Goal: Information Seeking & Learning: Compare options

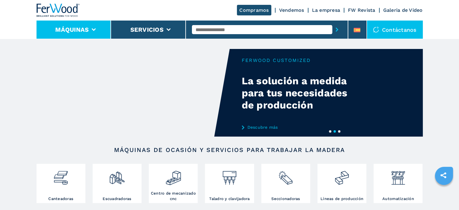
click at [93, 28] on icon at bounding box center [94, 29] width 4 height 3
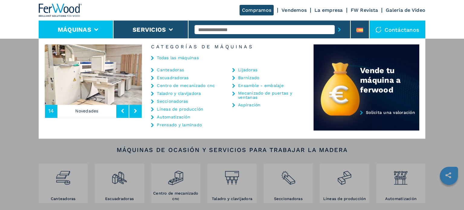
click at [176, 108] on link "Líneas de producción" at bounding box center [180, 109] width 46 height 4
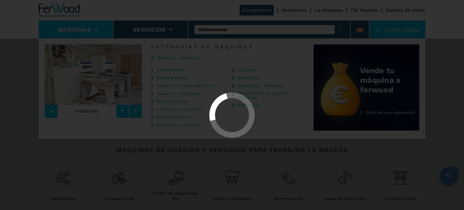
select select "**********"
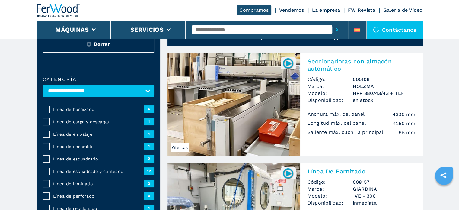
scroll to position [60, 0]
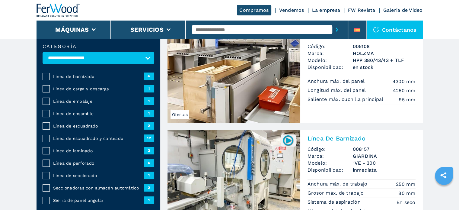
click at [88, 138] on span "Línea de escuadrado y canteado" at bounding box center [98, 138] width 91 height 6
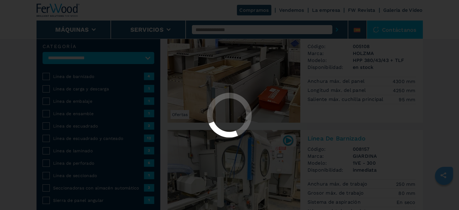
select select "**********"
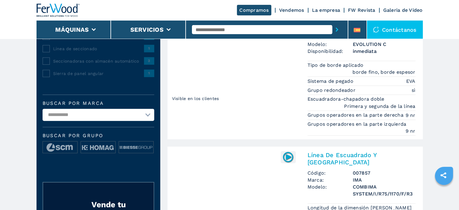
scroll to position [181, 0]
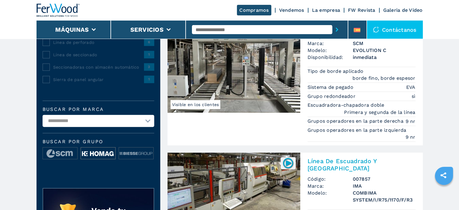
click at [99, 151] on img at bounding box center [98, 153] width 34 height 12
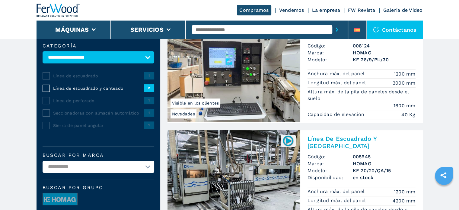
scroll to position [60, 0]
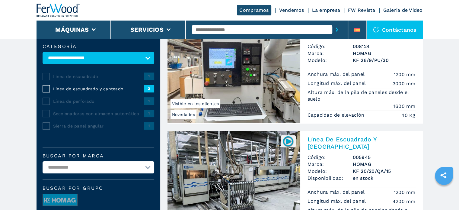
click at [204, 155] on img at bounding box center [234, 182] width 133 height 103
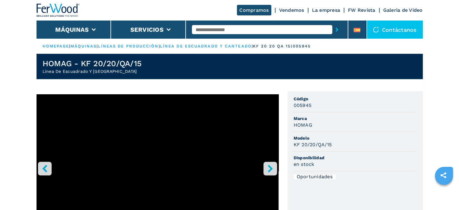
click at [267, 168] on icon "right-button" at bounding box center [271, 168] width 8 height 8
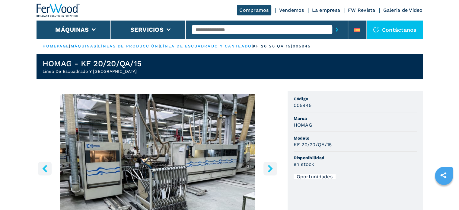
click at [267, 168] on icon "right-button" at bounding box center [271, 168] width 8 height 8
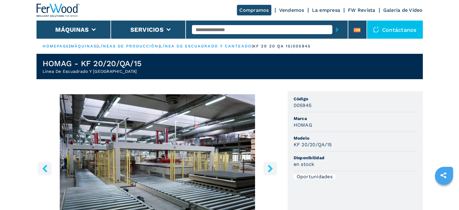
click at [267, 168] on icon "right-button" at bounding box center [271, 168] width 8 height 8
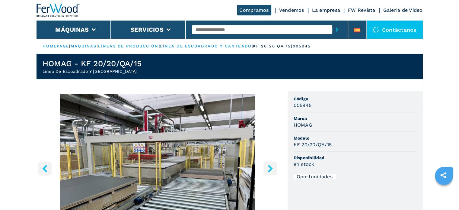
click at [267, 168] on icon "right-button" at bounding box center [271, 168] width 8 height 8
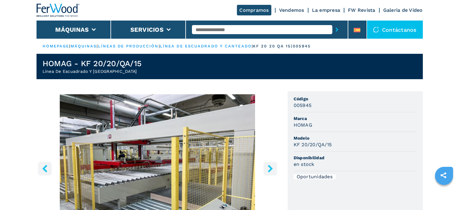
click at [267, 168] on icon "right-button" at bounding box center [271, 168] width 8 height 8
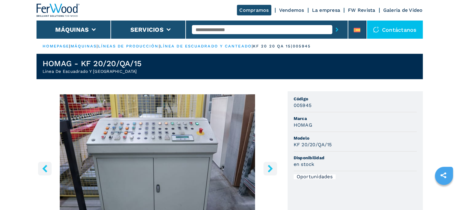
click at [267, 168] on icon "right-button" at bounding box center [271, 168] width 8 height 8
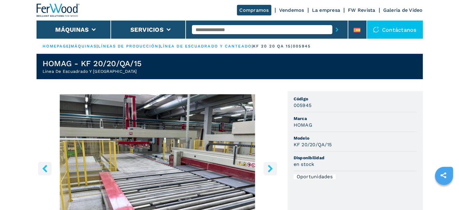
click at [267, 168] on icon "right-button" at bounding box center [271, 168] width 8 height 8
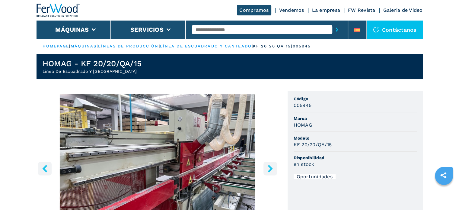
click at [267, 168] on icon "right-button" at bounding box center [271, 168] width 8 height 8
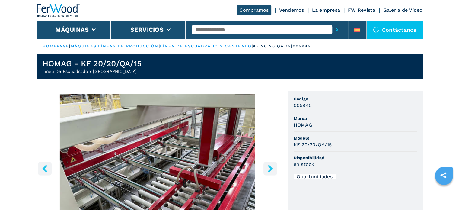
click at [267, 168] on icon "right-button" at bounding box center [271, 168] width 8 height 8
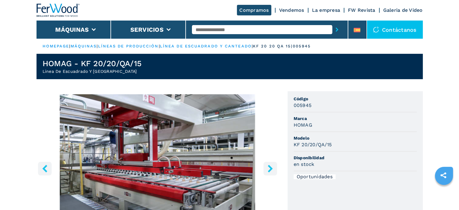
click at [267, 168] on icon "right-button" at bounding box center [271, 168] width 8 height 8
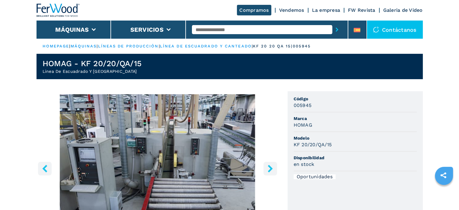
click at [267, 168] on icon "right-button" at bounding box center [271, 168] width 8 height 8
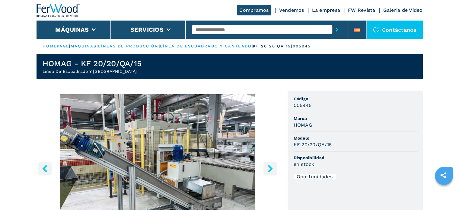
click at [267, 168] on icon "right-button" at bounding box center [271, 168] width 8 height 8
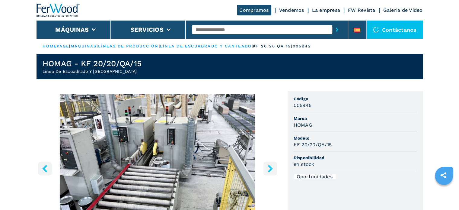
click at [267, 168] on icon "right-button" at bounding box center [271, 168] width 8 height 8
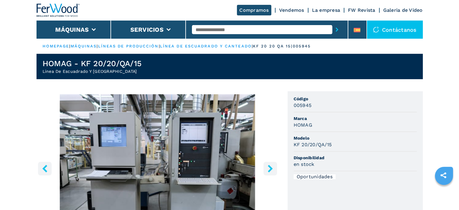
click at [267, 168] on icon "right-button" at bounding box center [271, 168] width 8 height 8
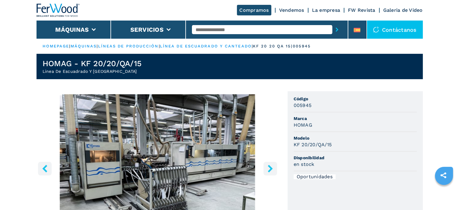
click at [267, 168] on icon "right-button" at bounding box center [271, 168] width 8 height 8
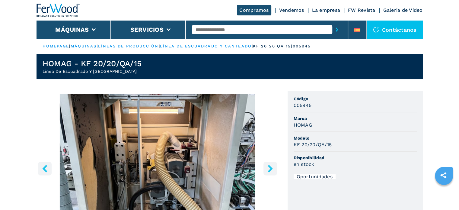
click at [267, 168] on icon "right-button" at bounding box center [271, 168] width 8 height 8
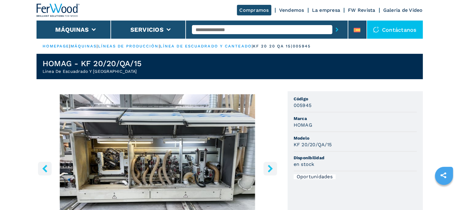
click at [267, 168] on icon "right-button" at bounding box center [271, 168] width 8 height 8
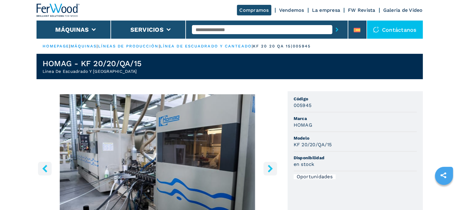
click at [48, 167] on icon "left-button" at bounding box center [45, 168] width 8 height 8
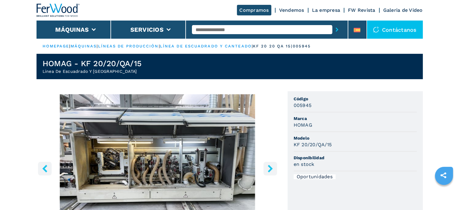
click at [269, 166] on icon "right-button" at bounding box center [270, 168] width 5 height 8
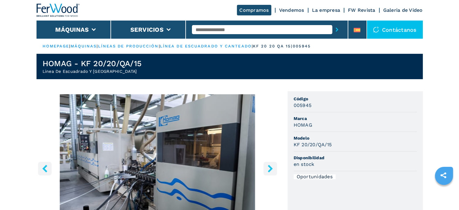
click at [269, 166] on icon "right-button" at bounding box center [270, 168] width 5 height 8
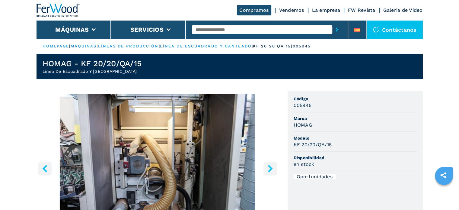
click at [269, 166] on icon "right-button" at bounding box center [270, 168] width 5 height 8
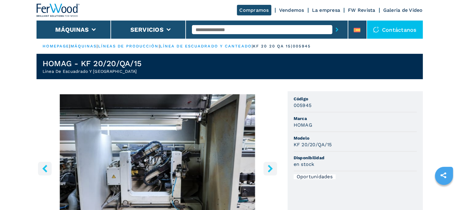
click at [269, 166] on icon "right-button" at bounding box center [270, 168] width 5 height 8
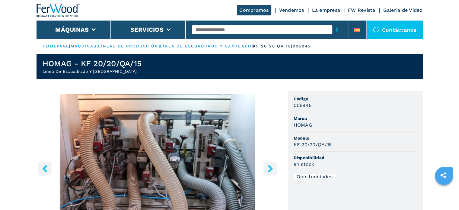
click at [269, 166] on icon "right-button" at bounding box center [270, 168] width 5 height 8
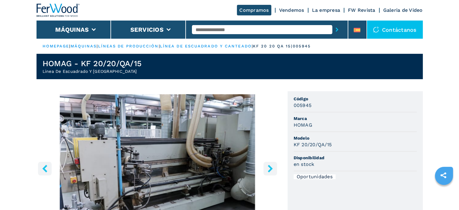
click at [269, 166] on icon "right-button" at bounding box center [270, 168] width 5 height 8
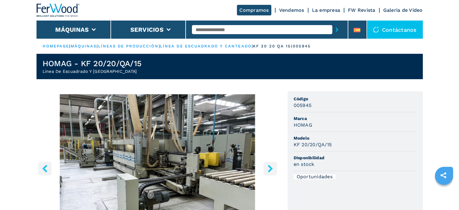
click at [269, 166] on icon "right-button" at bounding box center [270, 168] width 5 height 8
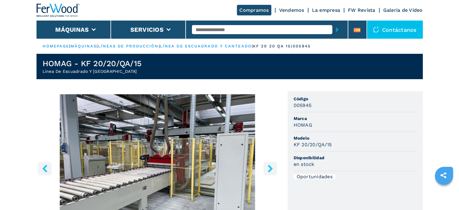
click at [269, 166] on icon "right-button" at bounding box center [270, 168] width 5 height 8
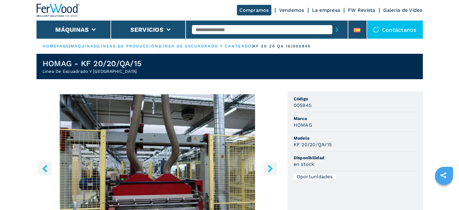
click at [269, 166] on icon "right-button" at bounding box center [270, 168] width 5 height 8
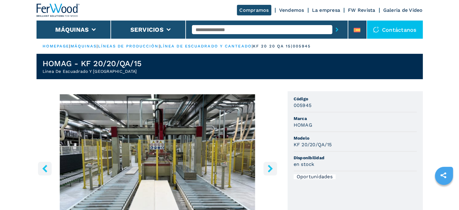
click at [269, 166] on icon "right-button" at bounding box center [270, 168] width 5 height 8
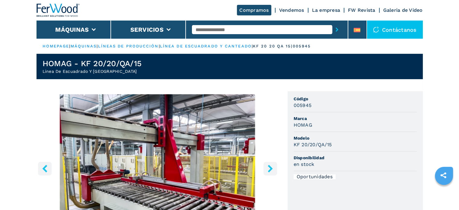
click at [269, 166] on icon "right-button" at bounding box center [270, 168] width 5 height 8
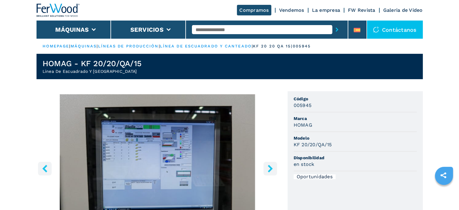
click at [269, 166] on icon "right-button" at bounding box center [270, 168] width 5 height 8
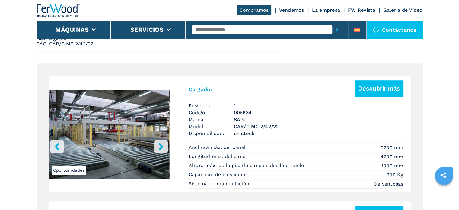
scroll to position [241, 0]
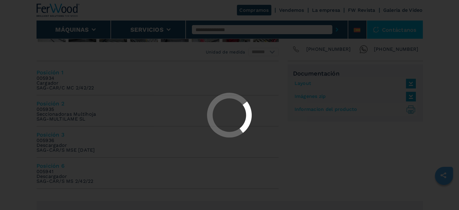
select select "**********"
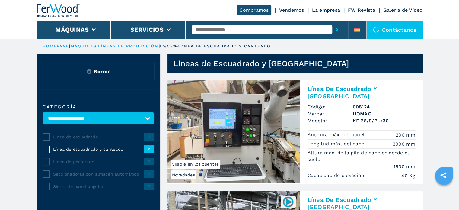
click at [219, 123] on img at bounding box center [234, 131] width 133 height 103
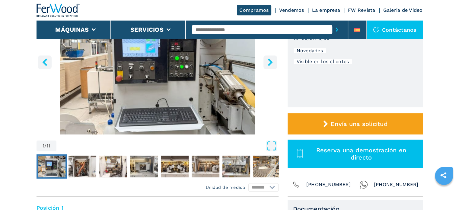
scroll to position [121, 0]
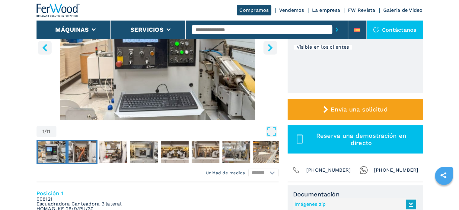
click at [85, 149] on img "Go to Slide 2" at bounding box center [83, 152] width 28 height 22
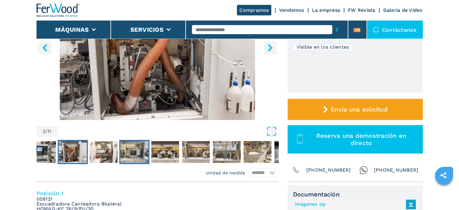
click at [128, 150] on img "Go to Slide 4" at bounding box center [134, 152] width 28 height 22
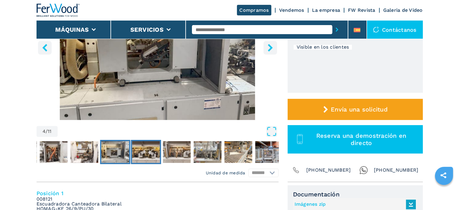
click at [142, 149] on img "Go to Slide 5" at bounding box center [146, 152] width 28 height 22
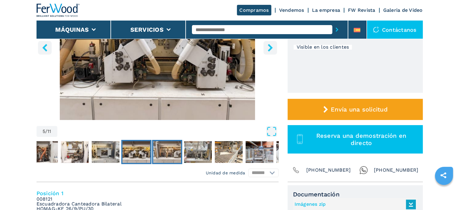
click at [165, 149] on img "Go to Slide 6" at bounding box center [167, 152] width 28 height 22
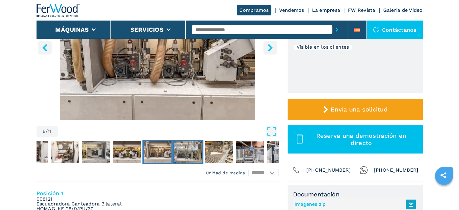
click at [182, 148] on img "Go to Slide 7" at bounding box center [188, 152] width 28 height 22
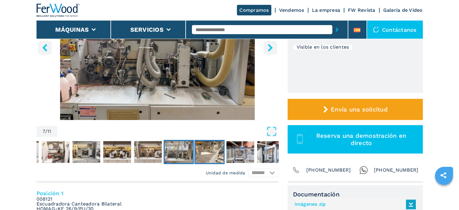
click at [207, 150] on img "Go to Slide 8" at bounding box center [210, 152] width 28 height 22
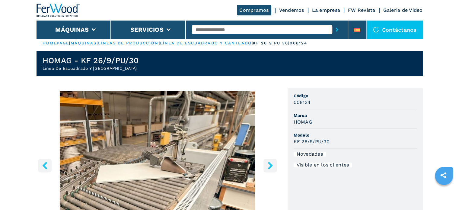
scroll to position [0, 0]
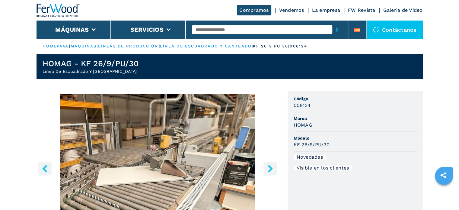
click at [270, 167] on icon "right-button" at bounding box center [270, 168] width 5 height 8
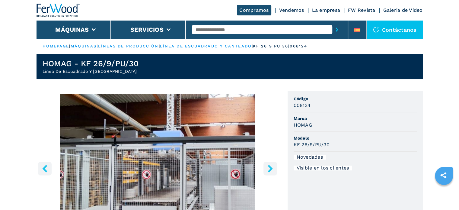
click at [270, 167] on icon "right-button" at bounding box center [270, 168] width 5 height 8
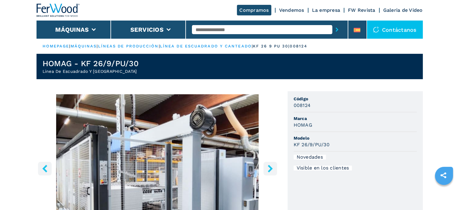
click at [270, 167] on icon "right-button" at bounding box center [270, 168] width 5 height 8
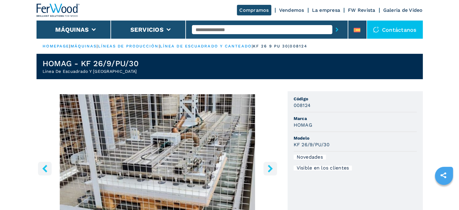
click at [270, 167] on icon "right-button" at bounding box center [270, 168] width 5 height 8
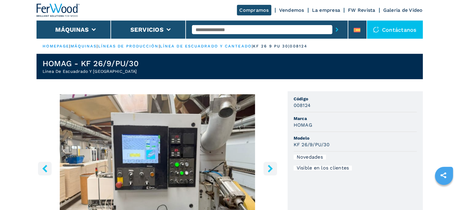
click at [270, 167] on icon "right-button" at bounding box center [270, 168] width 5 height 8
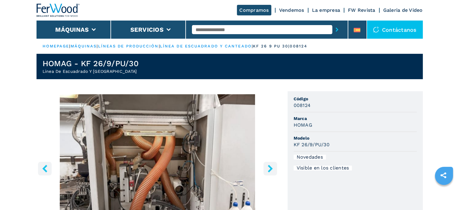
click at [270, 167] on icon "right-button" at bounding box center [270, 168] width 5 height 8
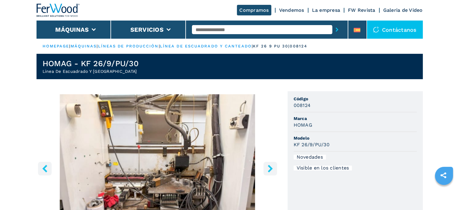
click at [270, 167] on icon "right-button" at bounding box center [270, 168] width 5 height 8
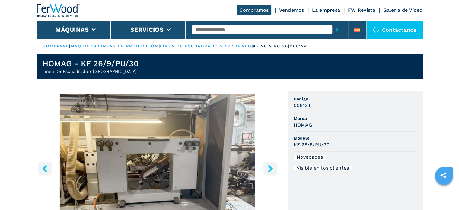
click at [270, 167] on icon "right-button" at bounding box center [270, 168] width 5 height 8
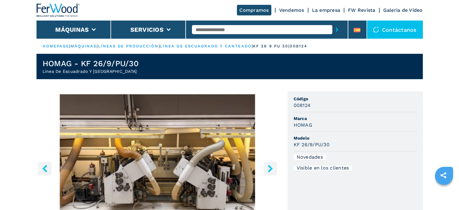
click at [270, 167] on icon "right-button" at bounding box center [270, 168] width 5 height 8
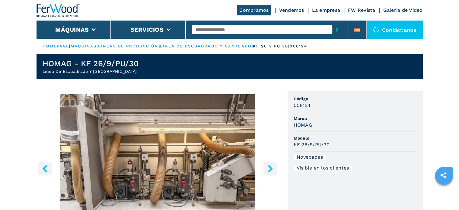
click at [270, 167] on icon "right-button" at bounding box center [270, 168] width 5 height 8
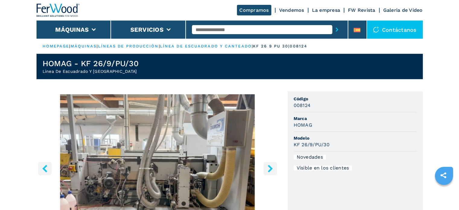
click at [270, 167] on icon "right-button" at bounding box center [270, 168] width 5 height 8
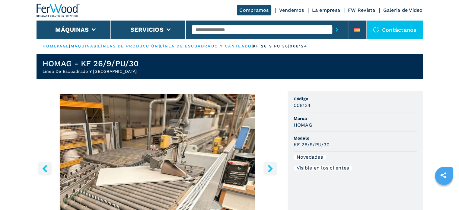
click at [270, 167] on icon "right-button" at bounding box center [270, 168] width 5 height 8
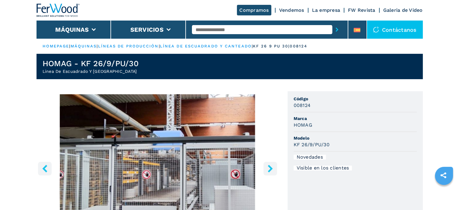
click at [270, 167] on icon "right-button" at bounding box center [270, 168] width 5 height 8
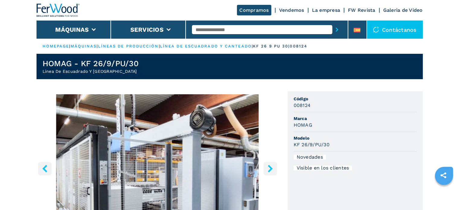
click at [270, 167] on icon "right-button" at bounding box center [270, 168] width 5 height 8
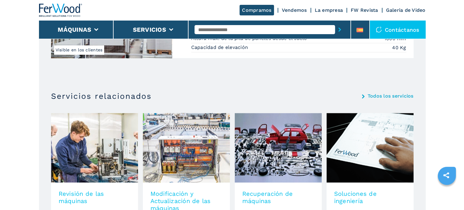
scroll to position [453, 0]
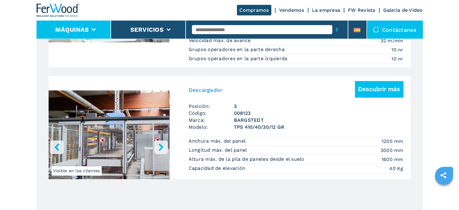
click at [95, 27] on li "Máquinas" at bounding box center [74, 30] width 75 height 18
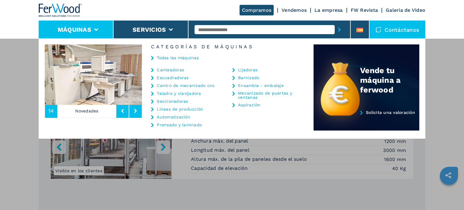
click at [205, 27] on input "text" at bounding box center [264, 29] width 140 height 9
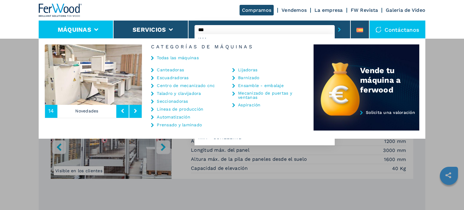
type input "***"
click at [334, 23] on button "submit-button" at bounding box center [338, 30] width 9 height 14
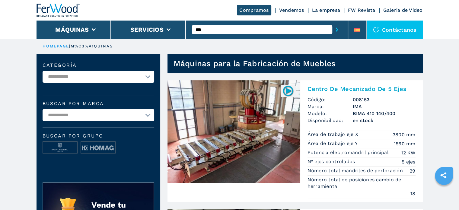
click at [146, 114] on select "**********" at bounding box center [99, 115] width 112 height 12
select select "**********"
click at [43, 109] on select "**********" at bounding box center [99, 115] width 112 height 12
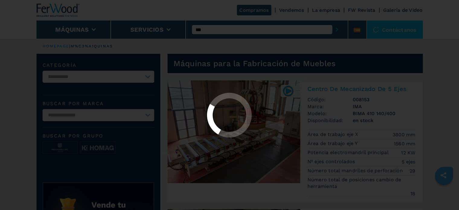
select select
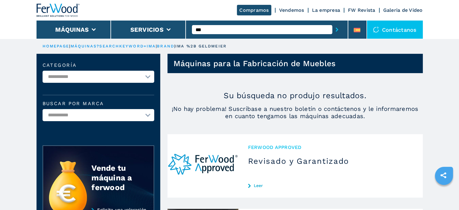
click at [147, 114] on select "**********" at bounding box center [99, 115] width 112 height 12
click at [43, 109] on select "**********" at bounding box center [99, 115] width 112 height 12
click at [146, 75] on select "**********" at bounding box center [99, 77] width 112 height 12
select select "**********"
click at [43, 71] on select "**********" at bounding box center [99, 77] width 112 height 12
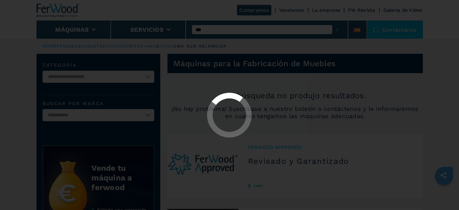
select select "**********"
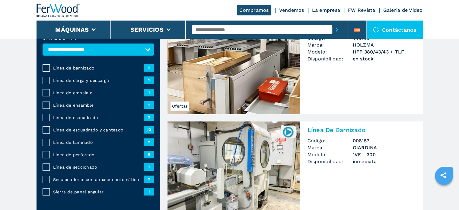
scroll to position [91, 0]
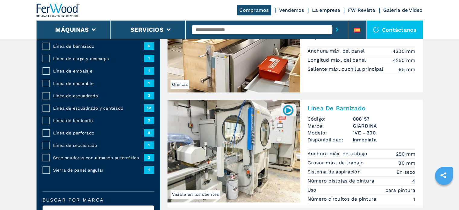
click at [103, 107] on span "Línea de escuadrado y canteado" at bounding box center [98, 108] width 91 height 6
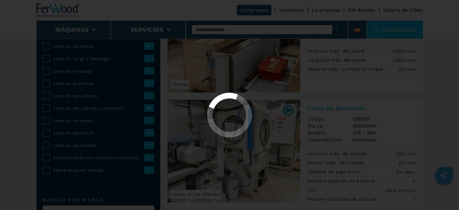
select select "**********"
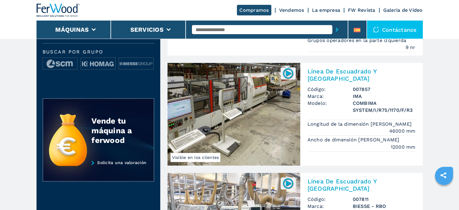
scroll to position [272, 0]
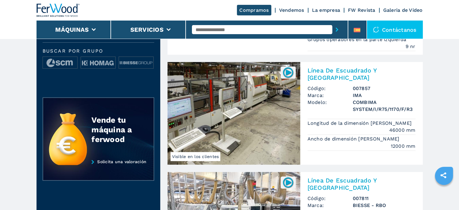
click at [211, 101] on img at bounding box center [234, 113] width 133 height 103
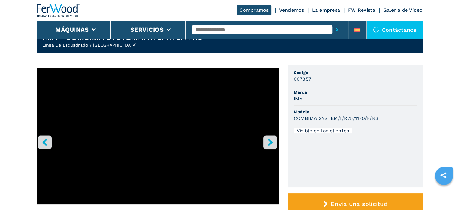
scroll to position [30, 0]
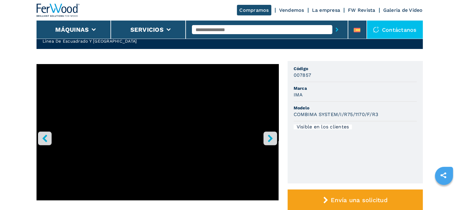
click at [274, 136] on icon "right-button" at bounding box center [271, 138] width 8 height 8
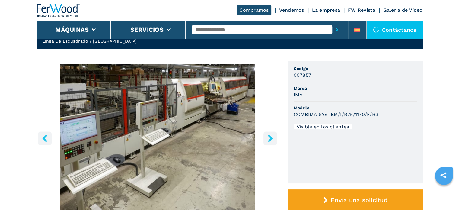
click at [274, 136] on icon "right-button" at bounding box center [271, 138] width 8 height 8
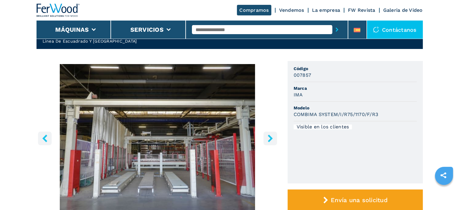
click at [274, 136] on icon "right-button" at bounding box center [271, 138] width 8 height 8
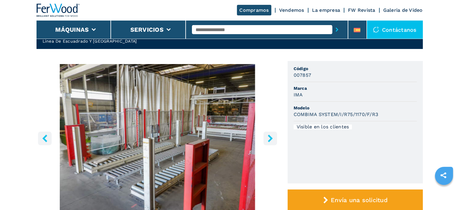
click at [274, 136] on icon "right-button" at bounding box center [271, 138] width 8 height 8
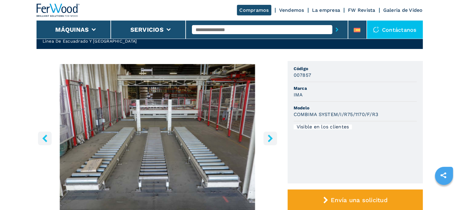
click at [274, 136] on icon "right-button" at bounding box center [271, 138] width 8 height 8
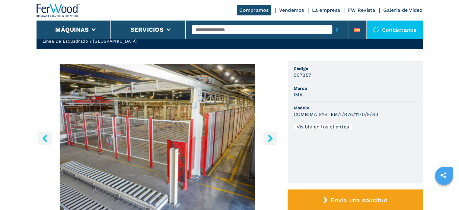
click at [274, 136] on icon "right-button" at bounding box center [271, 138] width 8 height 8
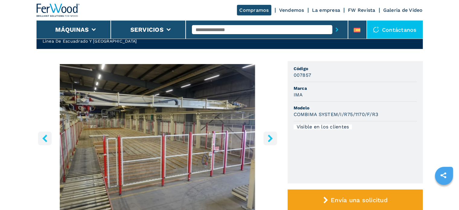
click at [274, 136] on icon "right-button" at bounding box center [271, 138] width 8 height 8
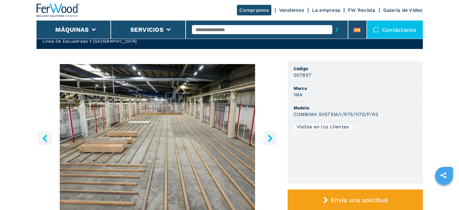
click at [274, 136] on icon "right-button" at bounding box center [271, 138] width 8 height 8
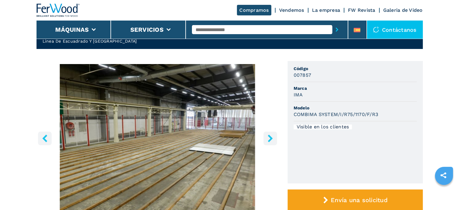
click at [274, 136] on icon "right-button" at bounding box center [271, 138] width 8 height 8
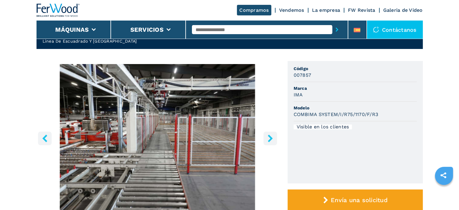
click at [274, 136] on icon "right-button" at bounding box center [271, 138] width 8 height 8
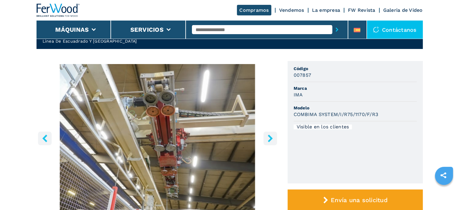
click at [274, 136] on icon "right-button" at bounding box center [271, 138] width 8 height 8
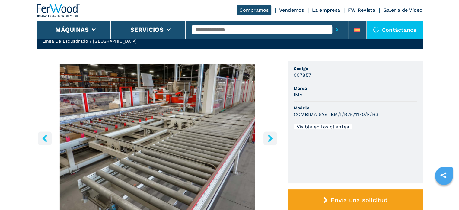
click at [274, 136] on icon "right-button" at bounding box center [271, 138] width 8 height 8
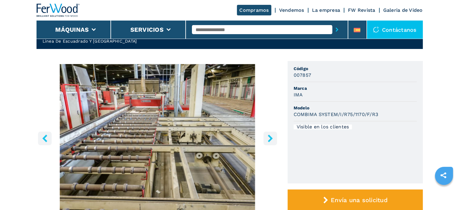
click at [274, 136] on icon "right-button" at bounding box center [271, 138] width 8 height 8
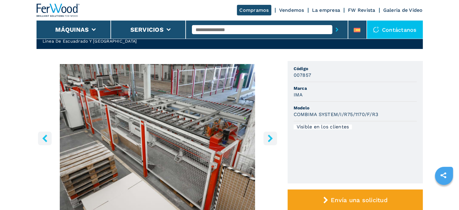
click at [274, 136] on icon "right-button" at bounding box center [271, 138] width 8 height 8
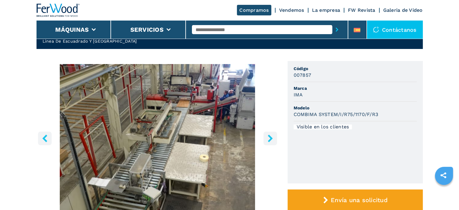
click at [274, 136] on icon "right-button" at bounding box center [271, 138] width 8 height 8
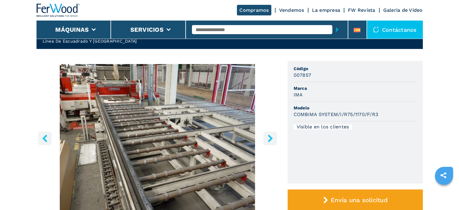
click at [274, 136] on icon "right-button" at bounding box center [271, 138] width 8 height 8
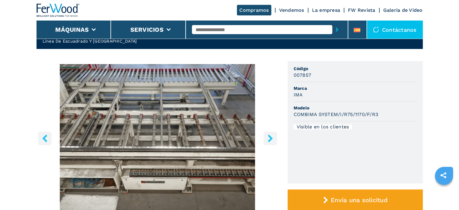
click at [274, 136] on icon "right-button" at bounding box center [271, 138] width 8 height 8
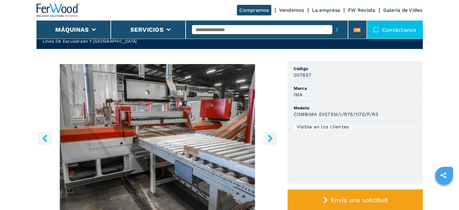
click at [274, 136] on icon "right-button" at bounding box center [271, 138] width 8 height 8
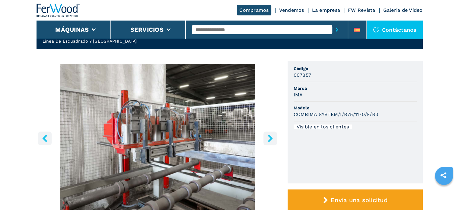
click at [274, 136] on icon "right-button" at bounding box center [271, 138] width 8 height 8
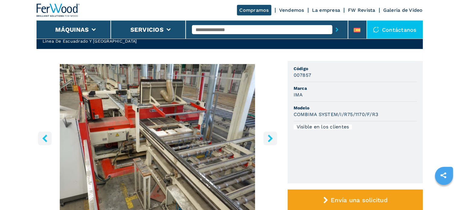
click at [274, 136] on icon "right-button" at bounding box center [271, 138] width 8 height 8
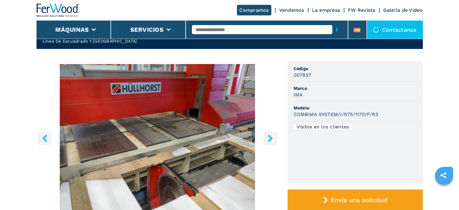
click at [274, 136] on icon "right-button" at bounding box center [271, 138] width 8 height 8
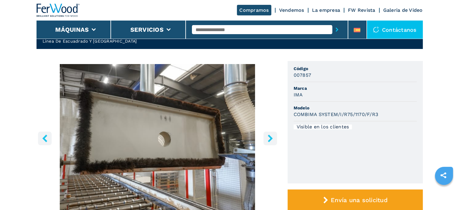
click at [274, 136] on icon "right-button" at bounding box center [271, 138] width 8 height 8
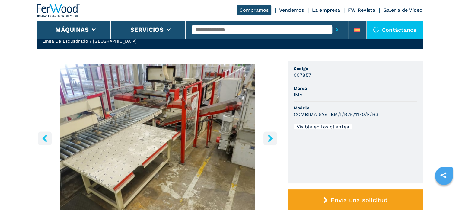
click at [274, 136] on icon "right-button" at bounding box center [271, 138] width 8 height 8
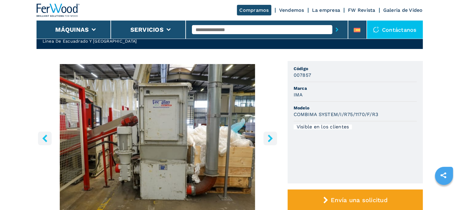
click at [274, 136] on icon "right-button" at bounding box center [271, 138] width 8 height 8
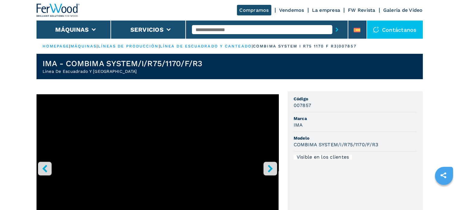
select select "**********"
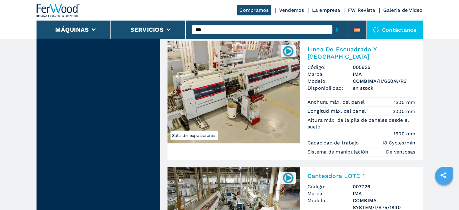
scroll to position [1147, 0]
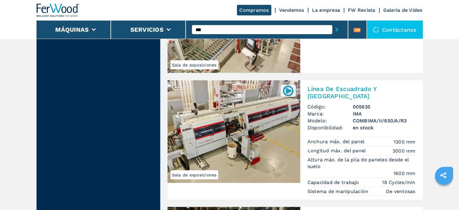
click at [264, 103] on img at bounding box center [234, 131] width 133 height 103
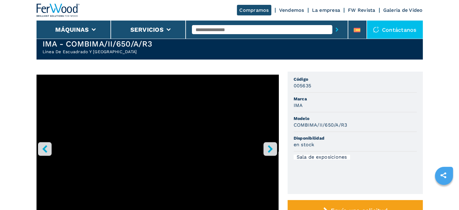
scroll to position [30, 0]
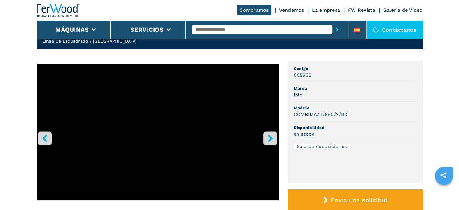
click at [267, 137] on icon "right-button" at bounding box center [271, 138] width 8 height 8
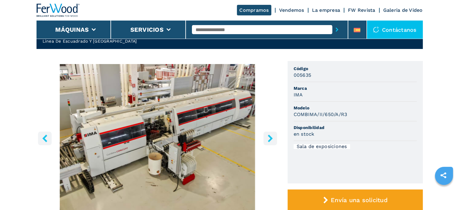
click at [267, 137] on icon "right-button" at bounding box center [271, 138] width 8 height 8
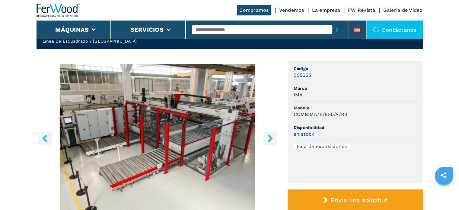
click at [267, 137] on icon "right-button" at bounding box center [271, 138] width 8 height 8
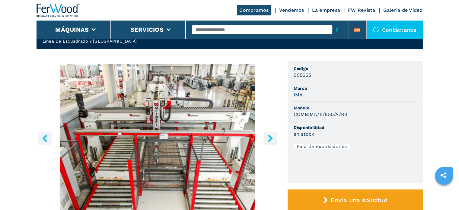
click at [267, 137] on icon "right-button" at bounding box center [271, 138] width 8 height 8
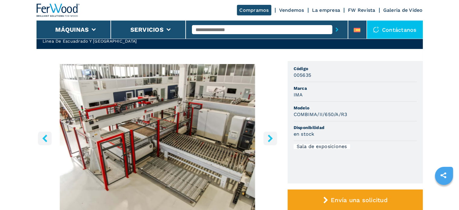
click at [267, 137] on icon "right-button" at bounding box center [271, 138] width 8 height 8
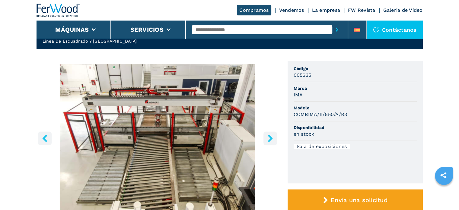
click at [267, 137] on icon "right-button" at bounding box center [271, 138] width 8 height 8
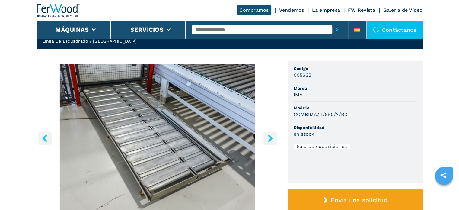
click at [267, 137] on icon "right-button" at bounding box center [271, 138] width 8 height 8
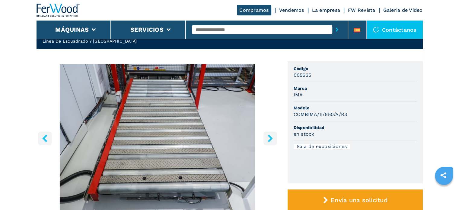
click at [267, 137] on icon "right-button" at bounding box center [271, 138] width 8 height 8
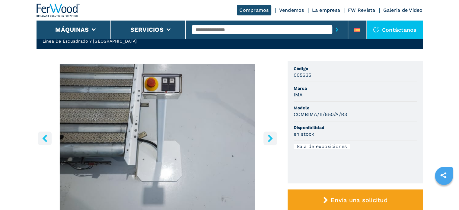
click at [267, 137] on icon "right-button" at bounding box center [271, 138] width 8 height 8
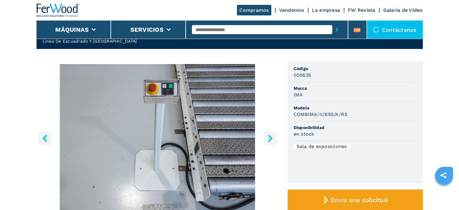
click at [267, 137] on icon "right-button" at bounding box center [271, 138] width 8 height 8
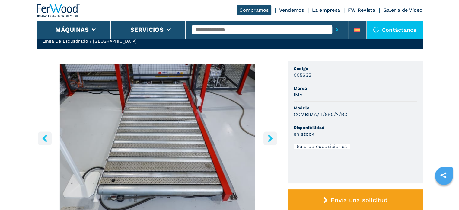
click at [267, 137] on icon "right-button" at bounding box center [271, 138] width 8 height 8
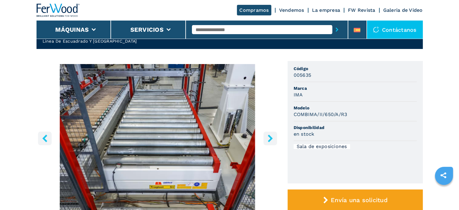
click at [267, 137] on icon "right-button" at bounding box center [271, 138] width 8 height 8
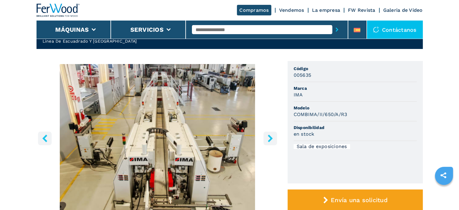
click at [267, 137] on icon "right-button" at bounding box center [271, 138] width 8 height 8
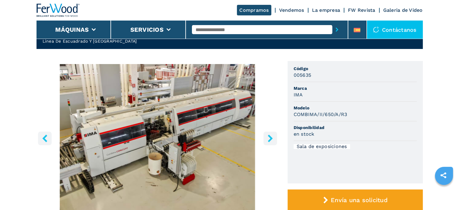
click at [267, 137] on icon "right-button" at bounding box center [271, 138] width 8 height 8
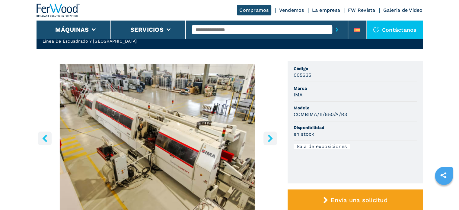
click at [267, 137] on icon "right-button" at bounding box center [271, 138] width 8 height 8
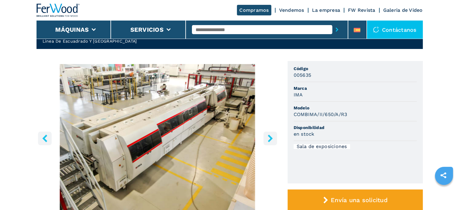
click at [267, 137] on icon "right-button" at bounding box center [271, 138] width 8 height 8
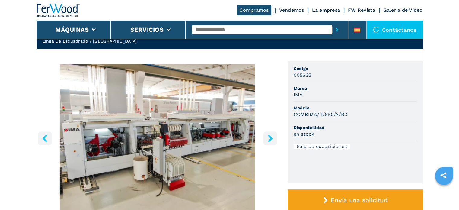
click at [267, 137] on icon "right-button" at bounding box center [271, 138] width 8 height 8
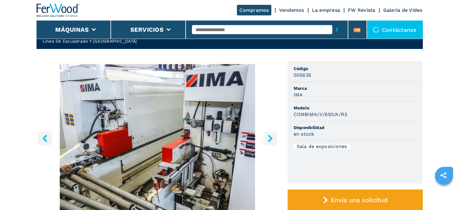
click at [267, 137] on icon "right-button" at bounding box center [271, 138] width 8 height 8
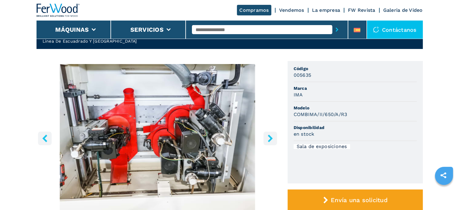
click at [267, 137] on icon "right-button" at bounding box center [271, 138] width 8 height 8
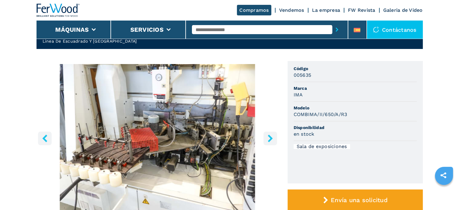
click at [267, 137] on icon "right-button" at bounding box center [271, 138] width 8 height 8
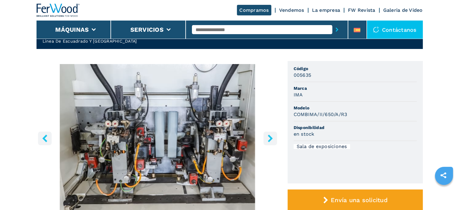
click at [267, 137] on icon "right-button" at bounding box center [271, 138] width 8 height 8
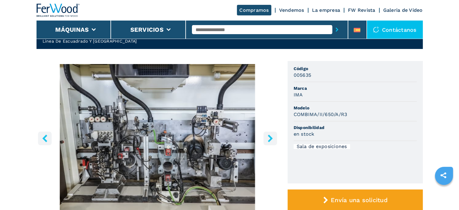
click at [267, 137] on icon "right-button" at bounding box center [271, 138] width 8 height 8
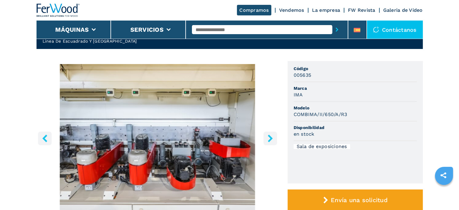
click at [267, 137] on icon "right-button" at bounding box center [271, 138] width 8 height 8
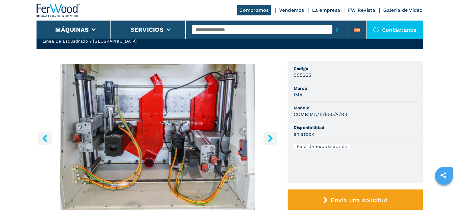
click at [267, 137] on icon "right-button" at bounding box center [271, 138] width 8 height 8
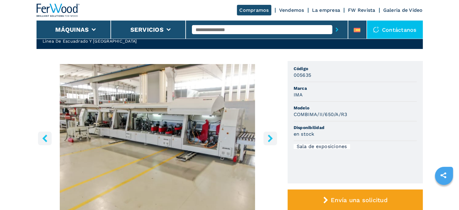
click at [267, 137] on icon "right-button" at bounding box center [271, 138] width 8 height 8
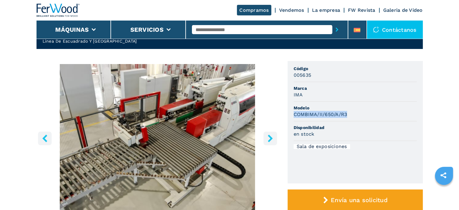
drag, startPoint x: 294, startPoint y: 113, endPoint x: 351, endPoint y: 113, distance: 57.0
click at [351, 113] on div "COMBIMA/II/650/A/R3" at bounding box center [355, 114] width 123 height 7
copy h3 "COMBIMA/II/650/A/R3"
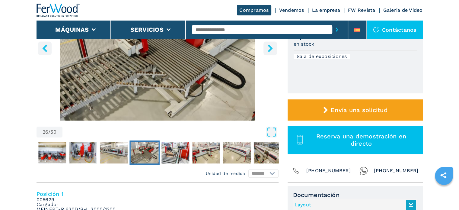
scroll to position [121, 0]
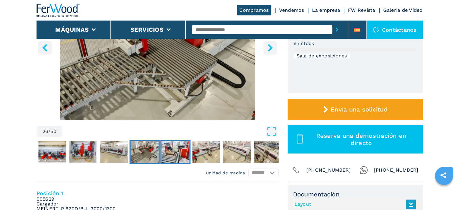
click at [167, 147] on img "Go to Slide 27" at bounding box center [175, 152] width 28 height 22
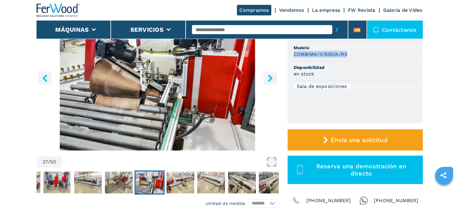
scroll to position [91, 0]
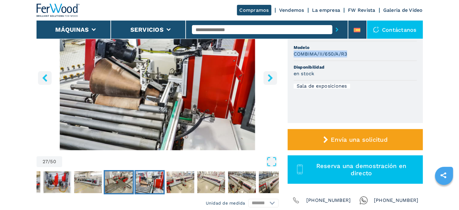
click at [125, 180] on img "Go to Slide 26" at bounding box center [119, 182] width 28 height 22
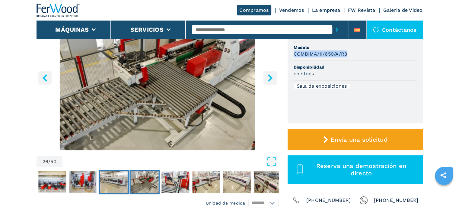
click at [112, 184] on img "Go to Slide 25" at bounding box center [114, 182] width 28 height 22
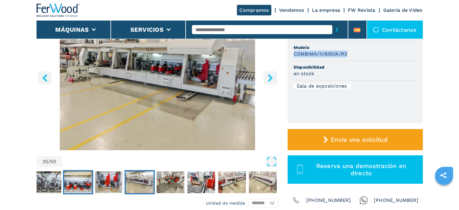
click at [71, 180] on img "Go to Slide 23" at bounding box center [78, 182] width 28 height 22
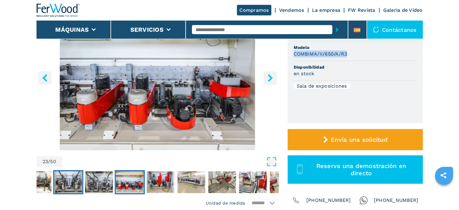
click at [67, 180] on img "Go to Slide 21" at bounding box center [68, 182] width 28 height 22
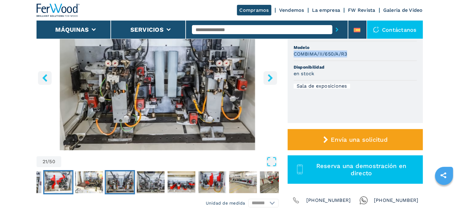
click at [63, 181] on img "Go to Slide 19" at bounding box center [58, 182] width 28 height 22
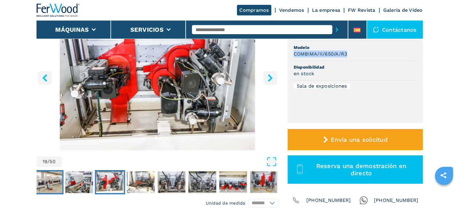
click at [54, 183] on img "Go to Slide 17" at bounding box center [48, 182] width 28 height 22
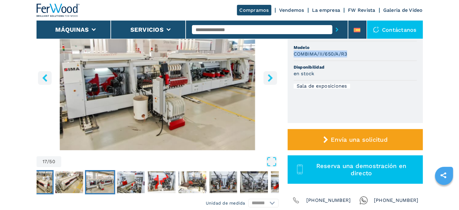
click at [46, 183] on img "Go to Slide 15" at bounding box center [38, 182] width 28 height 22
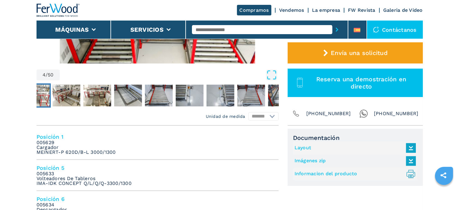
scroll to position [181, 0]
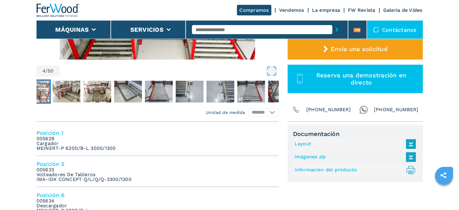
click at [318, 156] on link "Imágenes zip" at bounding box center [354, 157] width 118 height 10
click at [339, 169] on link "Informacion del producto .prefix__st0{stroke-linecap:round;stroke-linejoin:roun…" at bounding box center [354, 170] width 118 height 10
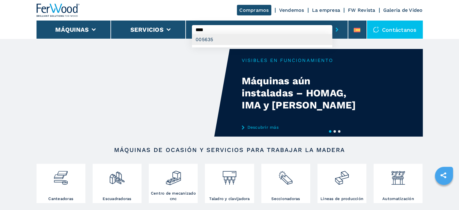
click at [209, 40] on div "005635" at bounding box center [262, 39] width 140 height 11
type input "******"
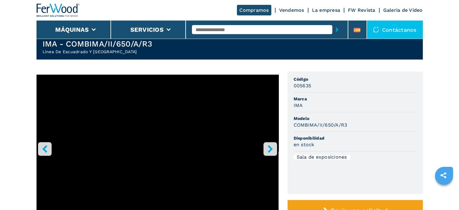
scroll to position [30, 0]
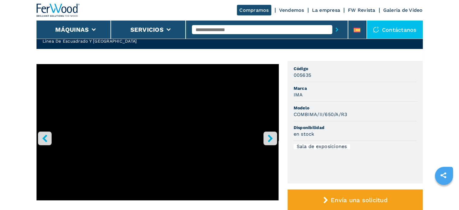
click at [264, 138] on button "right-button" at bounding box center [270, 138] width 14 height 14
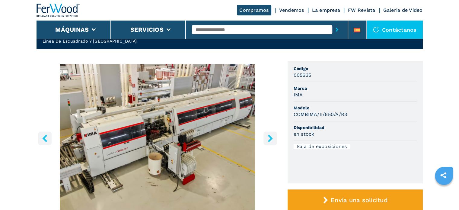
click at [264, 138] on button "right-button" at bounding box center [270, 138] width 14 height 14
click at [266, 137] on button "right-button" at bounding box center [270, 138] width 14 height 14
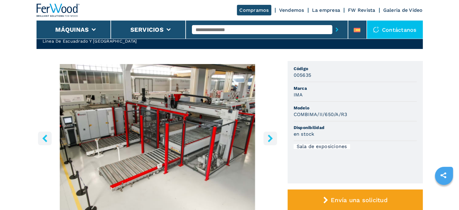
click at [208, 5] on div "Compramos Vendemos La empresa FW Revista Galeria de Video" at bounding box center [230, 10] width 386 height 21
click at [202, 8] on div "Compramos Vendemos La empresa FW Revista Galeria de Video" at bounding box center [230, 10] width 386 height 21
click at [202, 28] on input "text" at bounding box center [262, 29] width 140 height 9
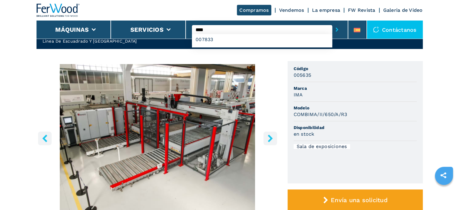
type input "****"
click at [332, 23] on button "submit-button" at bounding box center [336, 30] width 9 height 14
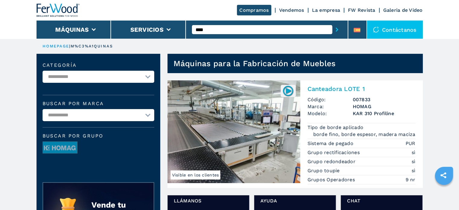
click at [216, 114] on img at bounding box center [234, 131] width 133 height 103
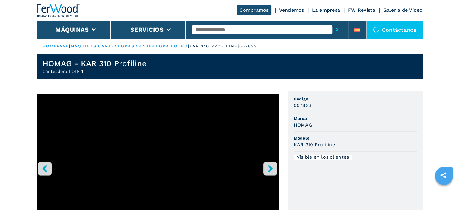
click at [270, 168] on icon "right-button" at bounding box center [270, 168] width 5 height 8
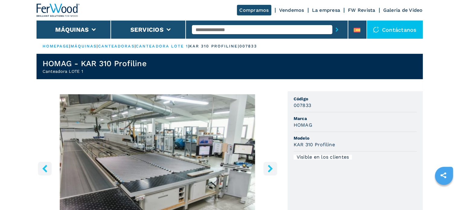
click at [270, 168] on icon "right-button" at bounding box center [270, 168] width 5 height 8
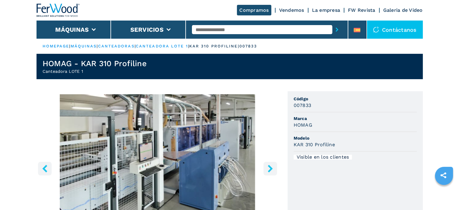
click at [270, 168] on icon "right-button" at bounding box center [270, 168] width 5 height 8
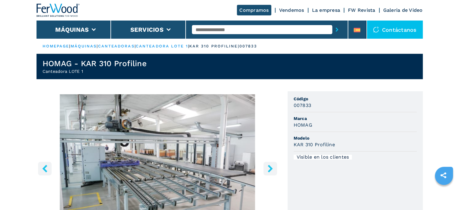
click at [270, 168] on icon "right-button" at bounding box center [270, 168] width 5 height 8
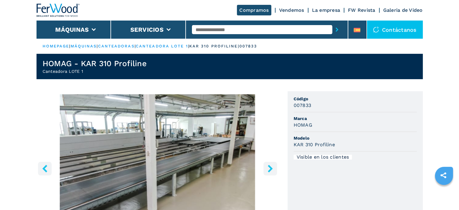
click at [270, 168] on icon "right-button" at bounding box center [270, 168] width 5 height 8
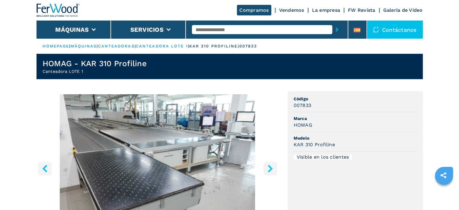
click at [270, 168] on icon "right-button" at bounding box center [270, 168] width 5 height 8
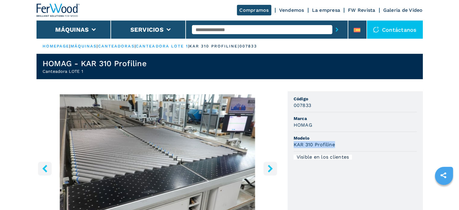
drag, startPoint x: 294, startPoint y: 143, endPoint x: 351, endPoint y: 148, distance: 57.2
click at [351, 148] on li "Modelo KAR 310 Profiline" at bounding box center [355, 142] width 123 height 20
copy h3 "KAR 310 Profiline"
click at [270, 170] on icon "right-button" at bounding box center [270, 168] width 5 height 8
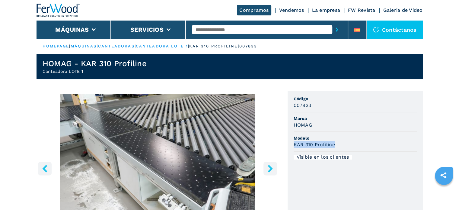
click at [270, 170] on icon "right-button" at bounding box center [270, 168] width 5 height 8
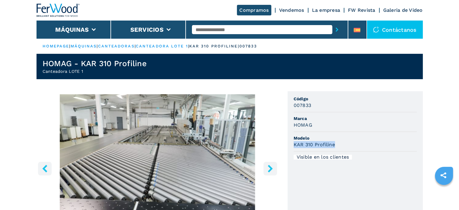
click at [270, 170] on icon "right-button" at bounding box center [270, 168] width 5 height 8
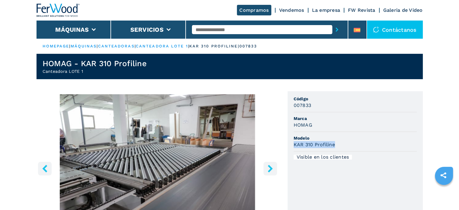
click at [270, 170] on icon "right-button" at bounding box center [270, 168] width 5 height 8
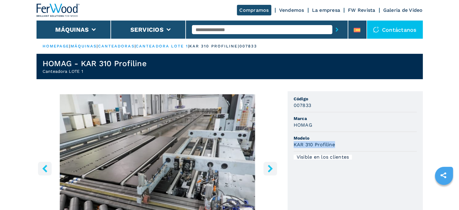
click at [271, 169] on icon "right-button" at bounding box center [270, 168] width 5 height 8
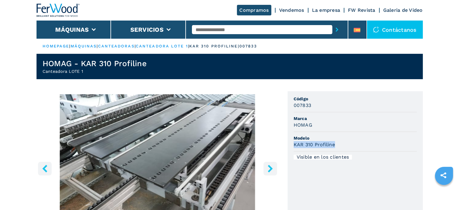
click at [272, 169] on icon "right-button" at bounding box center [271, 168] width 8 height 8
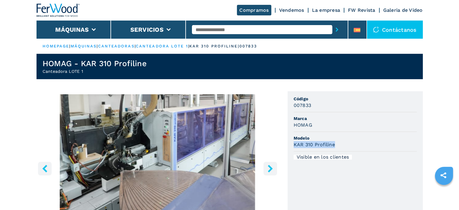
click at [272, 169] on icon "right-button" at bounding box center [271, 168] width 8 height 8
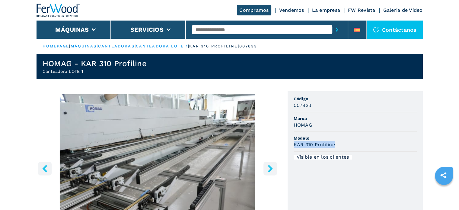
click at [272, 169] on icon "right-button" at bounding box center [271, 168] width 8 height 8
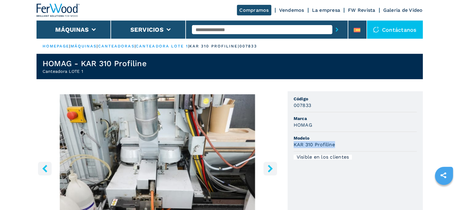
click at [272, 169] on icon "right-button" at bounding box center [271, 168] width 8 height 8
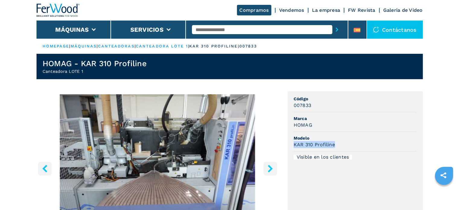
click at [273, 169] on icon "right-button" at bounding box center [271, 168] width 8 height 8
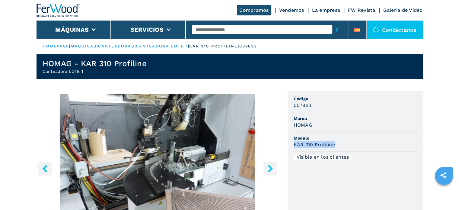
click at [273, 169] on icon "right-button" at bounding box center [271, 168] width 8 height 8
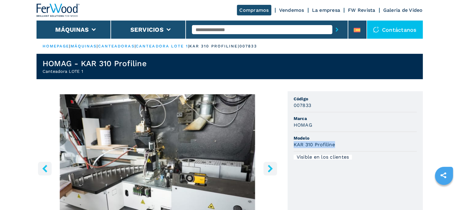
click at [273, 169] on icon "right-button" at bounding box center [271, 168] width 8 height 8
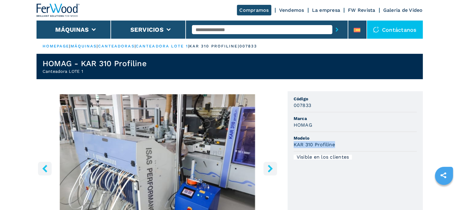
click at [273, 169] on icon "right-button" at bounding box center [271, 168] width 8 height 8
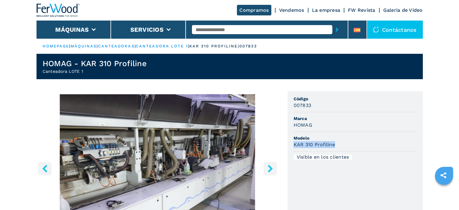
click at [273, 169] on icon "right-button" at bounding box center [271, 168] width 8 height 8
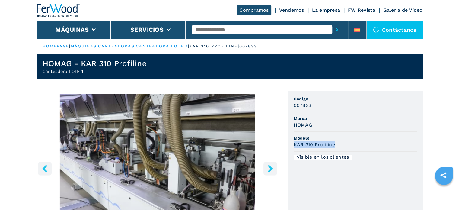
click at [273, 169] on icon "right-button" at bounding box center [271, 168] width 8 height 8
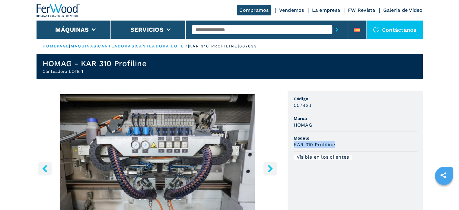
click at [273, 169] on icon "right-button" at bounding box center [271, 168] width 8 height 8
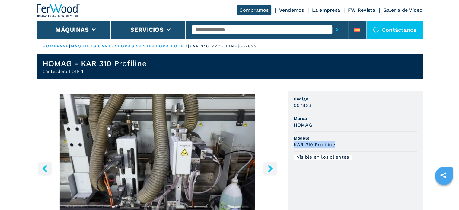
click at [273, 169] on icon "right-button" at bounding box center [271, 168] width 8 height 8
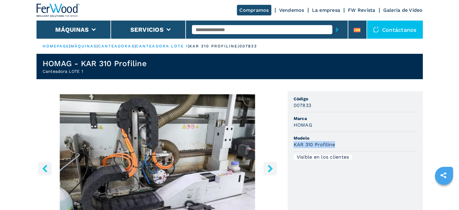
click at [274, 169] on button "right-button" at bounding box center [270, 168] width 14 height 14
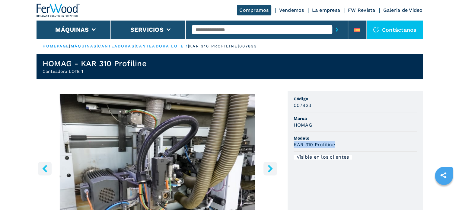
click at [274, 169] on button "right-button" at bounding box center [270, 168] width 14 height 14
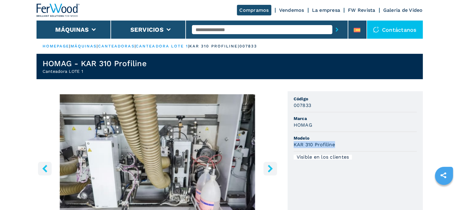
click at [274, 169] on button "right-button" at bounding box center [270, 168] width 14 height 14
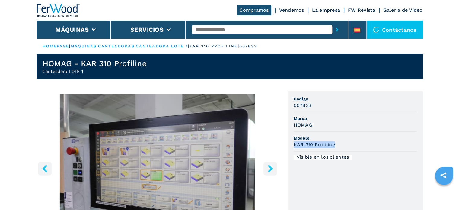
click at [274, 169] on button "right-button" at bounding box center [270, 168] width 14 height 14
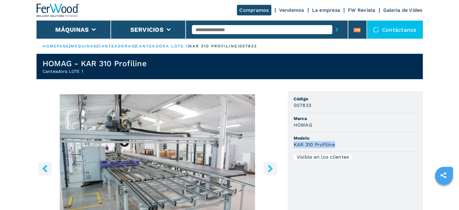
click at [274, 169] on button "right-button" at bounding box center [270, 168] width 14 height 14
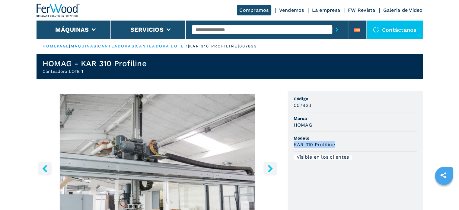
click at [274, 169] on button "right-button" at bounding box center [270, 168] width 14 height 14
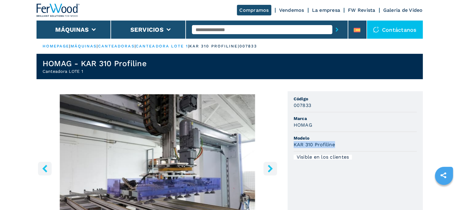
click at [274, 169] on button "right-button" at bounding box center [270, 168] width 14 height 14
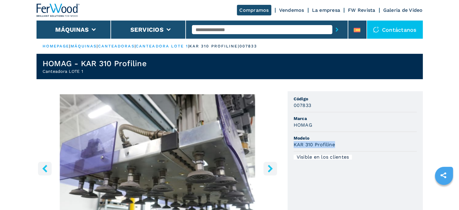
click at [274, 169] on button "right-button" at bounding box center [270, 168] width 14 height 14
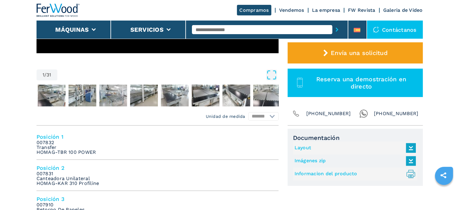
scroll to position [181, 0]
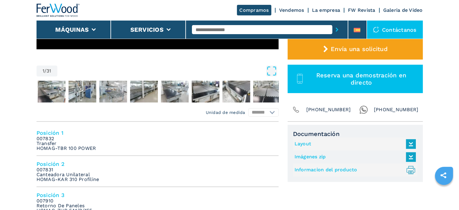
click at [302, 143] on link "Layout" at bounding box center [354, 144] width 118 height 10
click at [301, 158] on link "Imágenes zip" at bounding box center [354, 157] width 118 height 10
click at [313, 168] on link "Informacion del producto .prefix__st0{stroke-linecap:round;stroke-linejoin:roun…" at bounding box center [354, 170] width 118 height 10
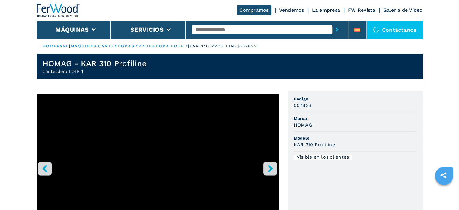
click at [212, 27] on input "text" at bounding box center [262, 29] width 140 height 9
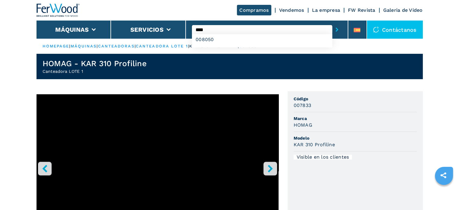
type input "****"
click at [332, 23] on button "submit-button" at bounding box center [336, 30] width 9 height 14
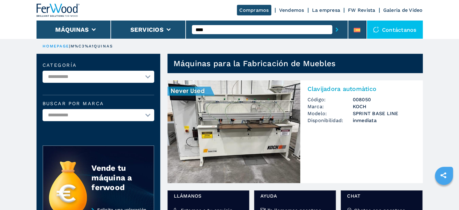
click at [228, 114] on img at bounding box center [234, 131] width 133 height 103
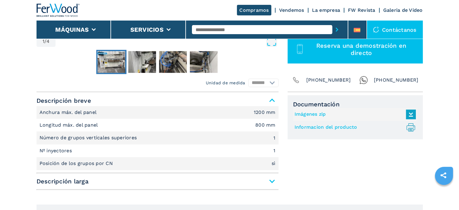
scroll to position [211, 0]
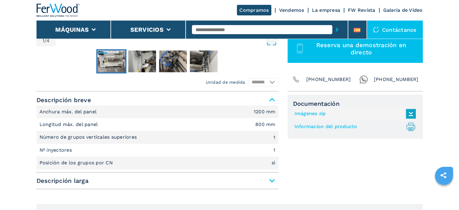
click at [302, 113] on link "Imágenes zip" at bounding box center [354, 114] width 118 height 10
click at [304, 125] on link "Informacion del producto .prefix__st0{stroke-linecap:round;stroke-linejoin:roun…" at bounding box center [354, 127] width 118 height 10
click at [206, 27] on input "text" at bounding box center [262, 29] width 140 height 9
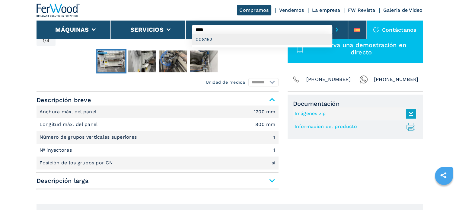
click at [208, 40] on div "008152" at bounding box center [262, 39] width 140 height 11
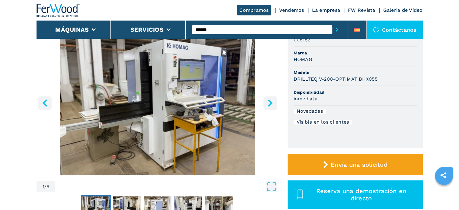
scroll to position [30, 0]
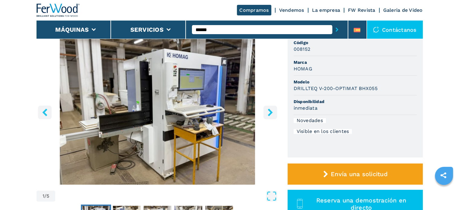
scroll to position [151, 0]
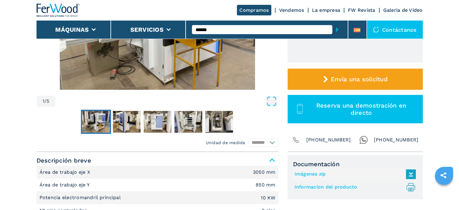
drag, startPoint x: 220, startPoint y: 31, endPoint x: 216, endPoint y: 34, distance: 5.4
click at [217, 33] on input "******" at bounding box center [262, 29] width 140 height 9
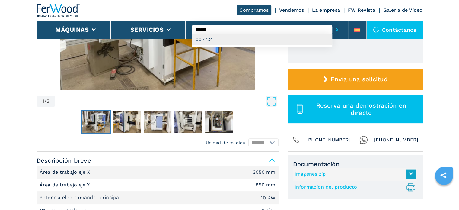
type input "******"
click at [332, 23] on button "submit-button" at bounding box center [336, 30] width 9 height 14
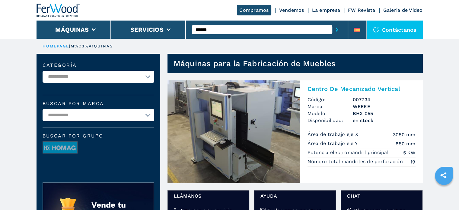
click at [253, 100] on img at bounding box center [234, 131] width 133 height 103
